Goal: Transaction & Acquisition: Purchase product/service

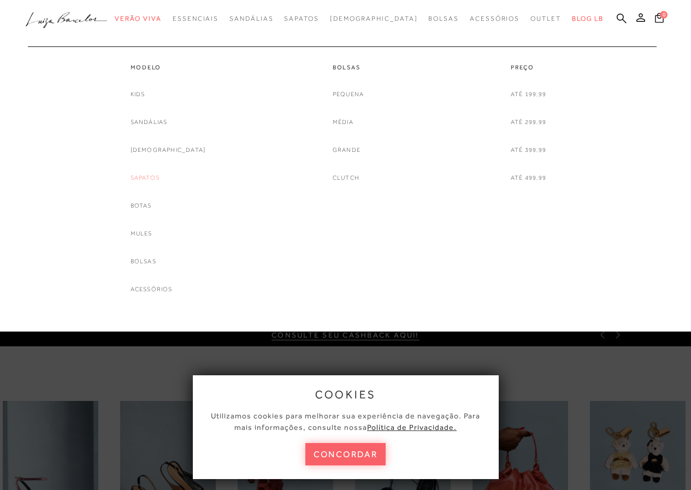
click at [159, 176] on link "Sapatos" at bounding box center [144, 177] width 29 height 11
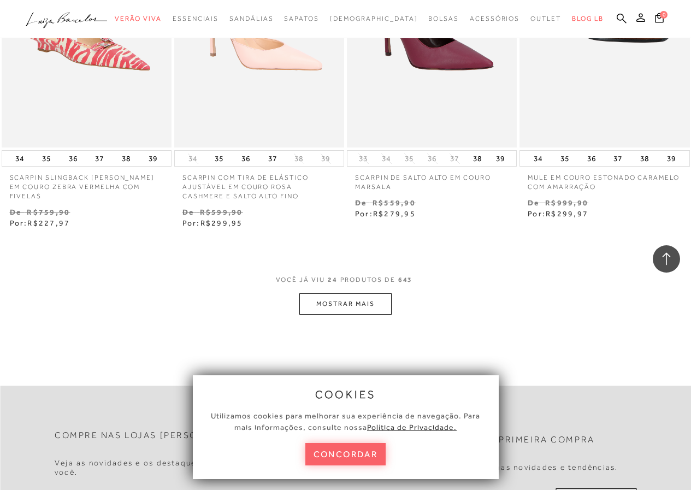
scroll to position [1905, 0]
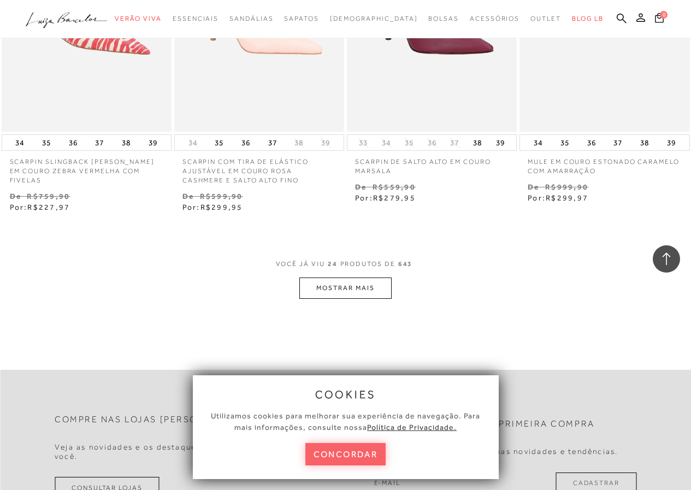
click at [371, 291] on button "MOSTRAR MAIS" at bounding box center [345, 287] width 92 height 21
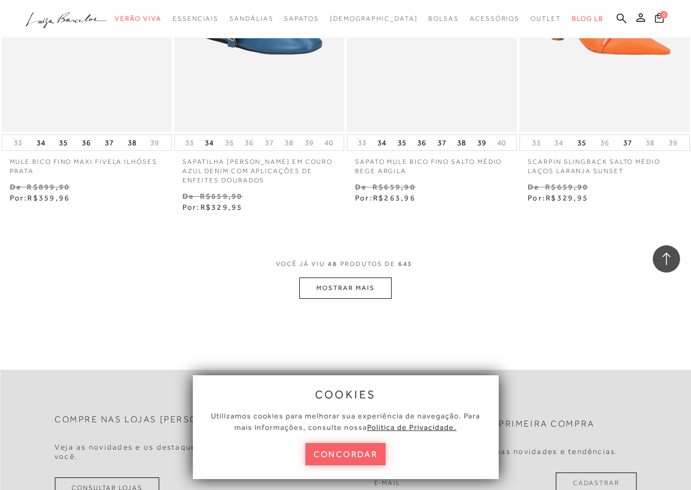
scroll to position [4012, 0]
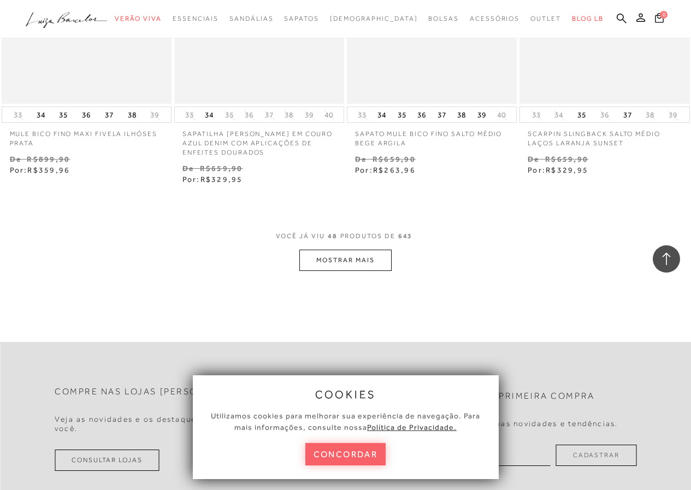
click at [355, 261] on button "MOSTRAR MAIS" at bounding box center [345, 259] width 92 height 21
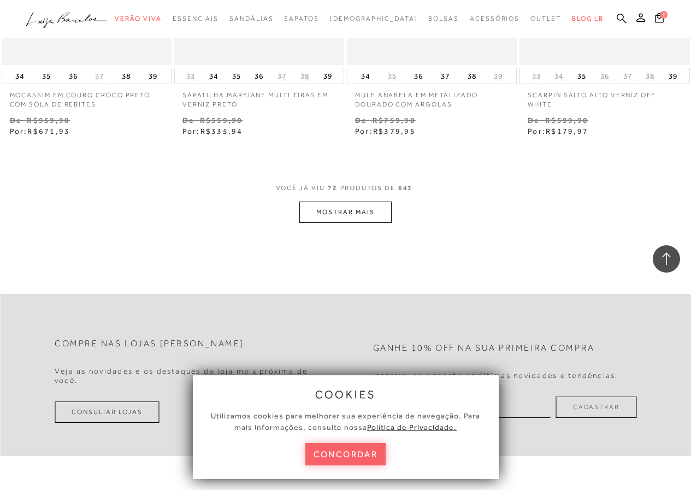
scroll to position [6079, 0]
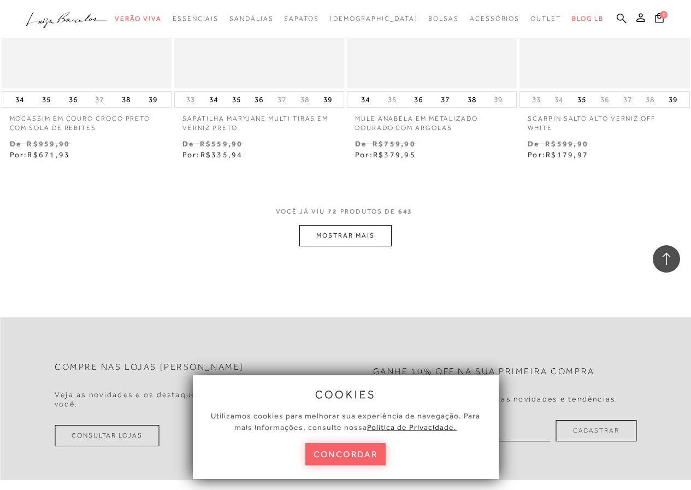
click at [372, 229] on button "MOSTRAR MAIS" at bounding box center [345, 235] width 92 height 21
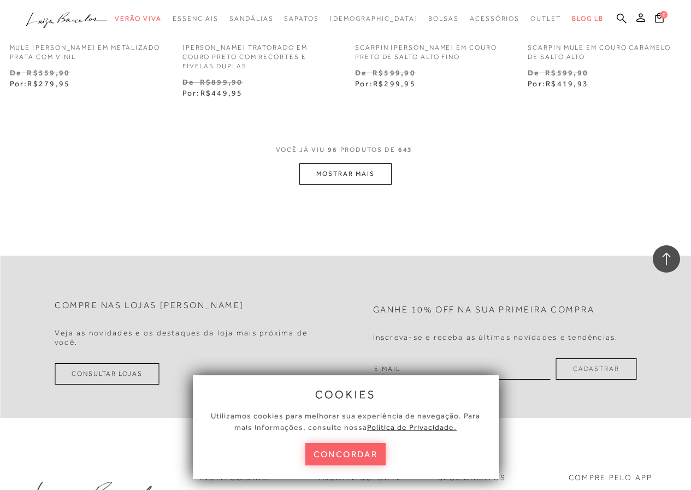
scroll to position [8133, 0]
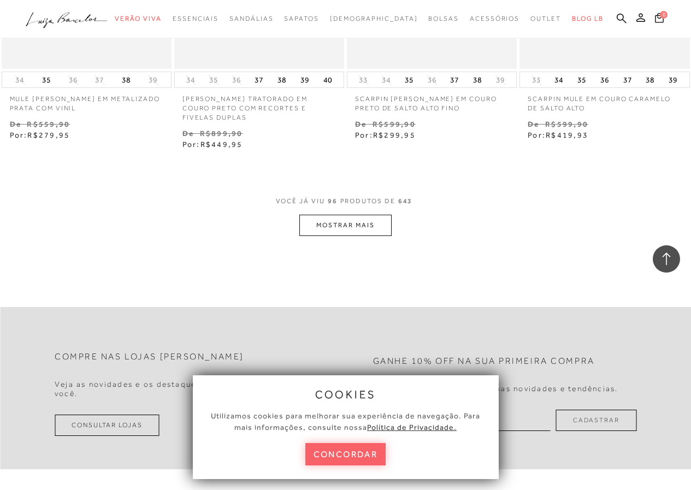
click at [353, 219] on button "MOSTRAR MAIS" at bounding box center [345, 225] width 92 height 21
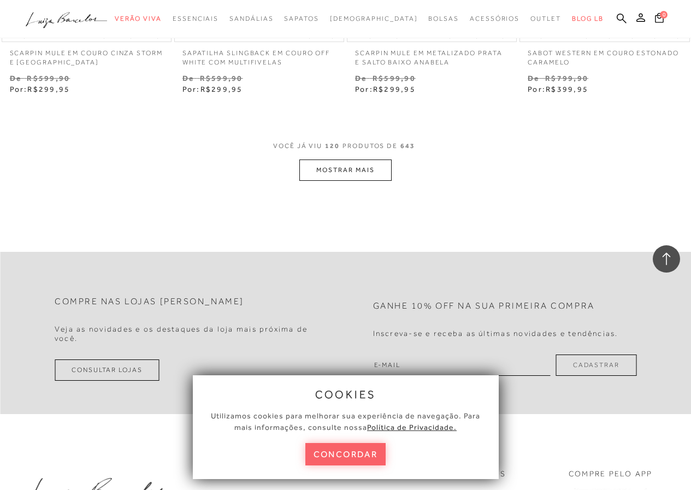
scroll to position [10281, 0]
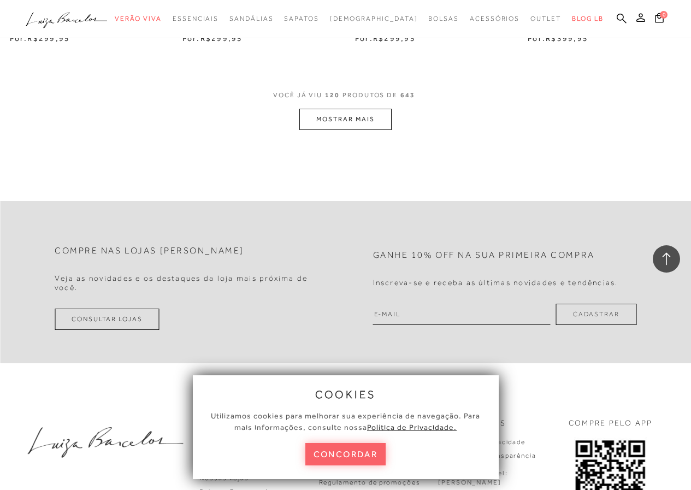
click at [361, 110] on button "MOSTRAR MAIS" at bounding box center [345, 119] width 92 height 21
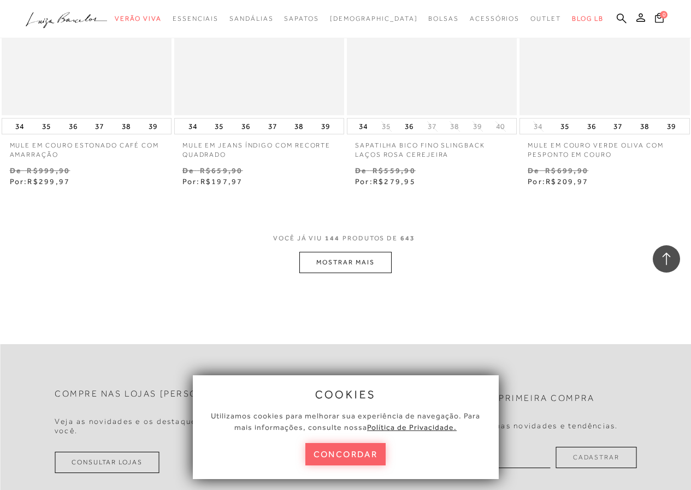
scroll to position [12187, 0]
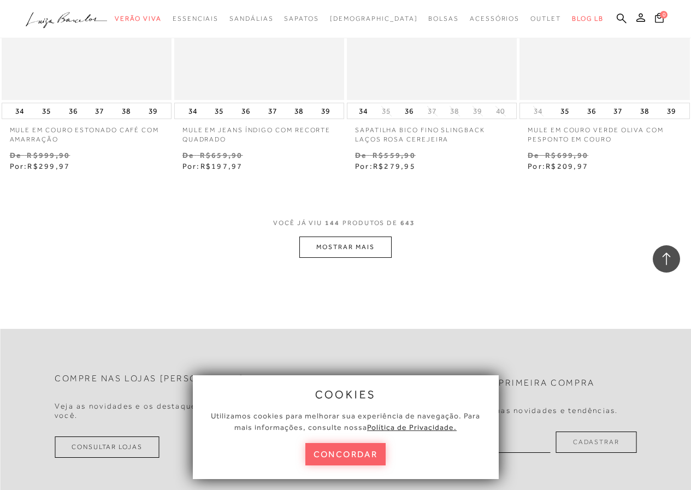
click at [364, 236] on button "MOSTRAR MAIS" at bounding box center [345, 246] width 92 height 21
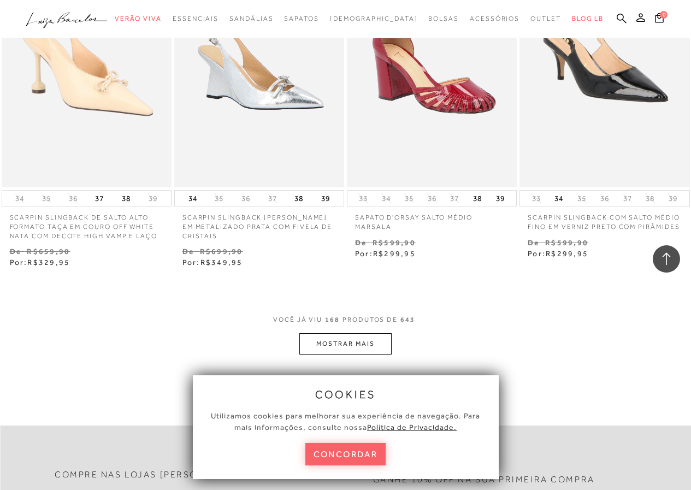
scroll to position [14221, 0]
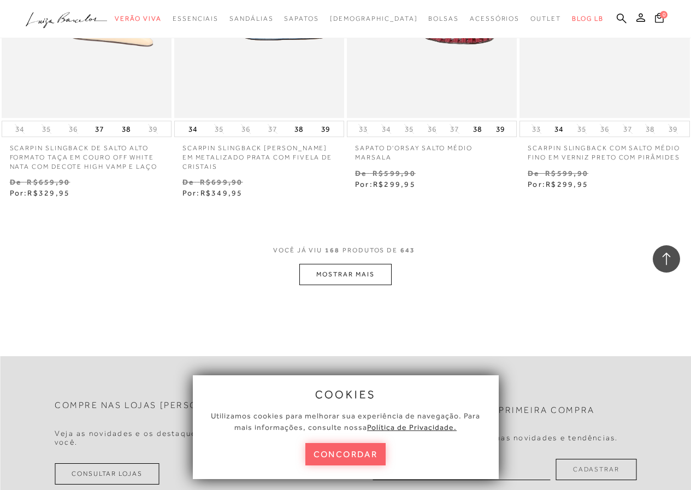
click at [372, 265] on button "MOSTRAR MAIS" at bounding box center [345, 274] width 92 height 21
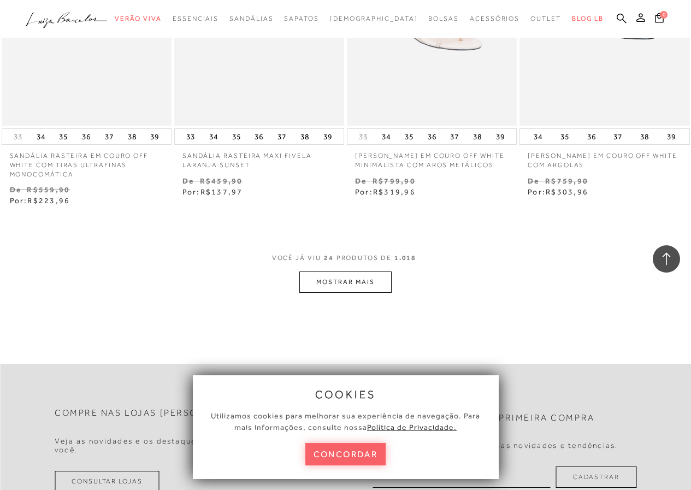
scroll to position [1917, 0]
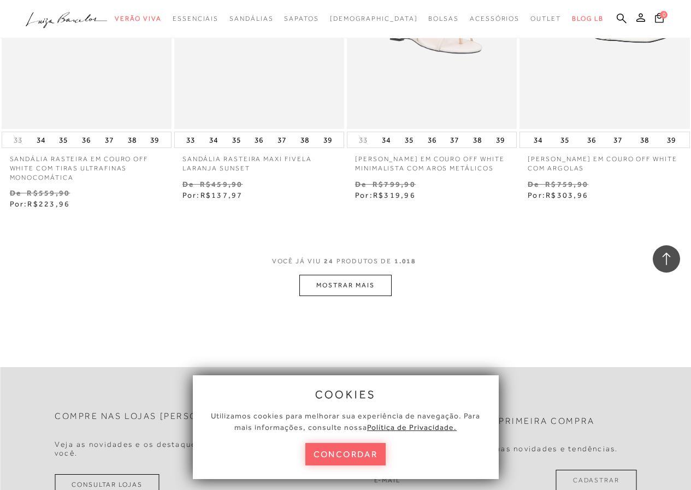
click at [364, 275] on button "MOSTRAR MAIS" at bounding box center [345, 285] width 92 height 21
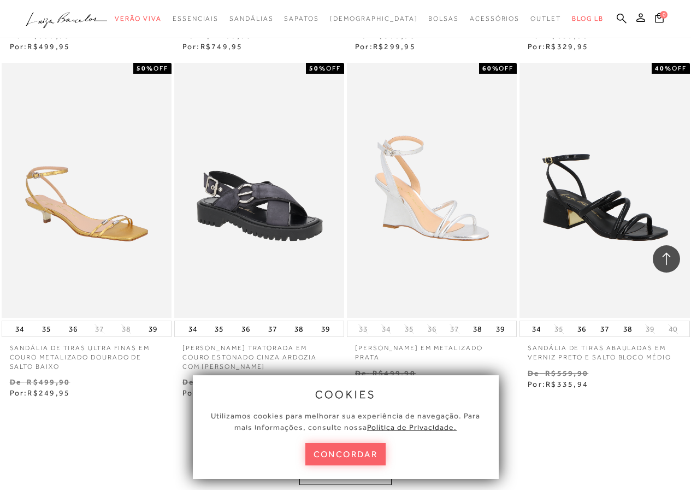
scroll to position [3973, 0]
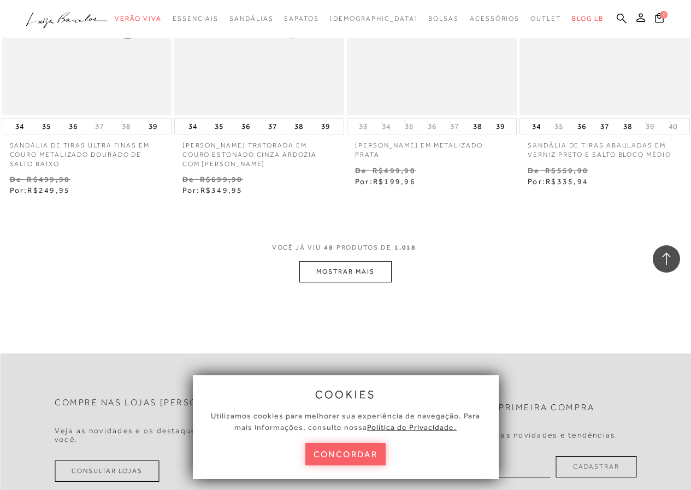
click at [352, 261] on button "MOSTRAR MAIS" at bounding box center [345, 271] width 92 height 21
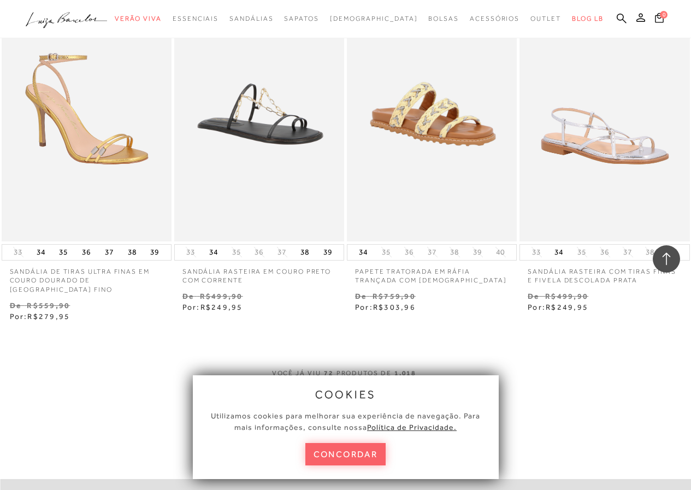
scroll to position [6003, 0]
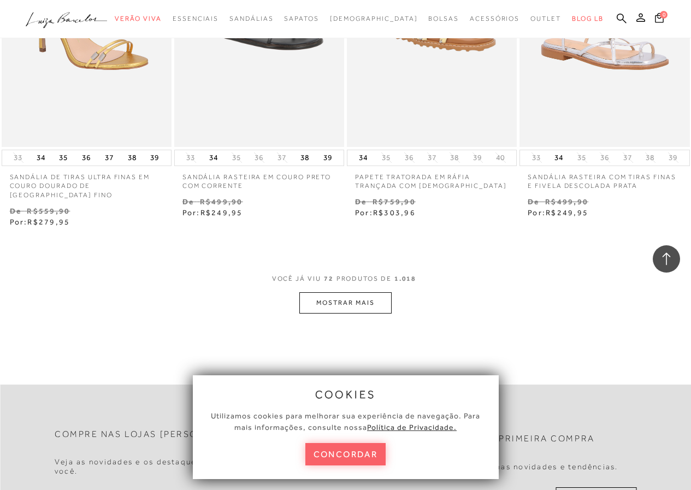
click at [371, 292] on button "MOSTRAR MAIS" at bounding box center [345, 302] width 92 height 21
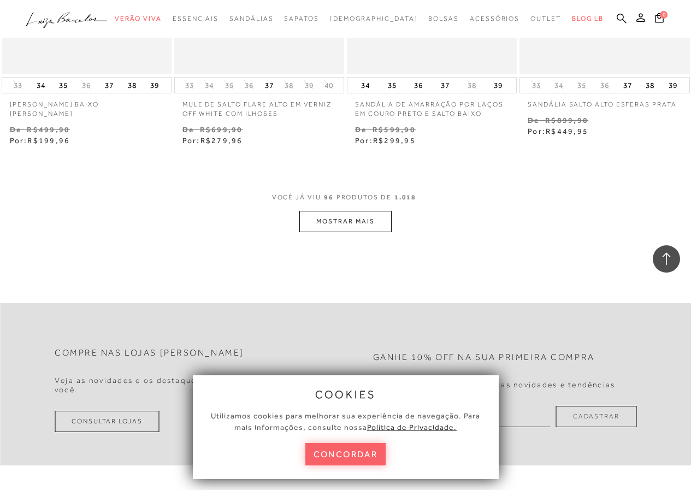
scroll to position [8126, 0]
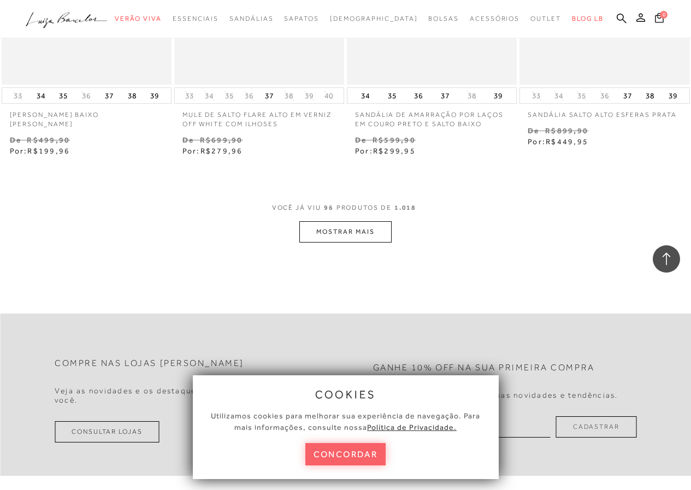
click at [364, 221] on button "MOSTRAR MAIS" at bounding box center [345, 231] width 92 height 21
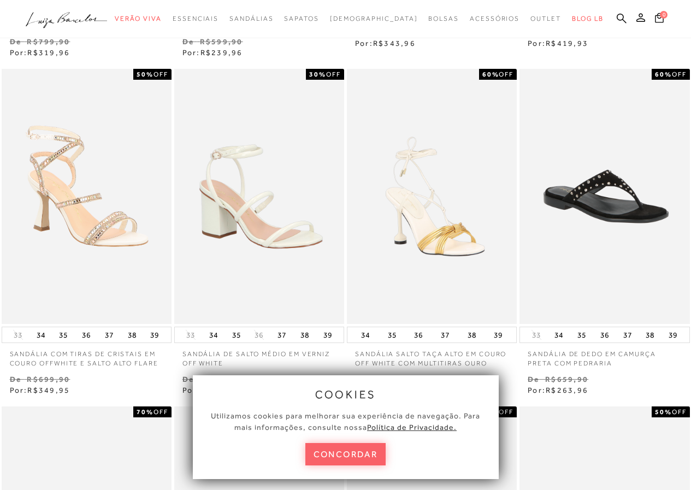
scroll to position [0, 0]
